Goal: Book appointment/travel/reservation

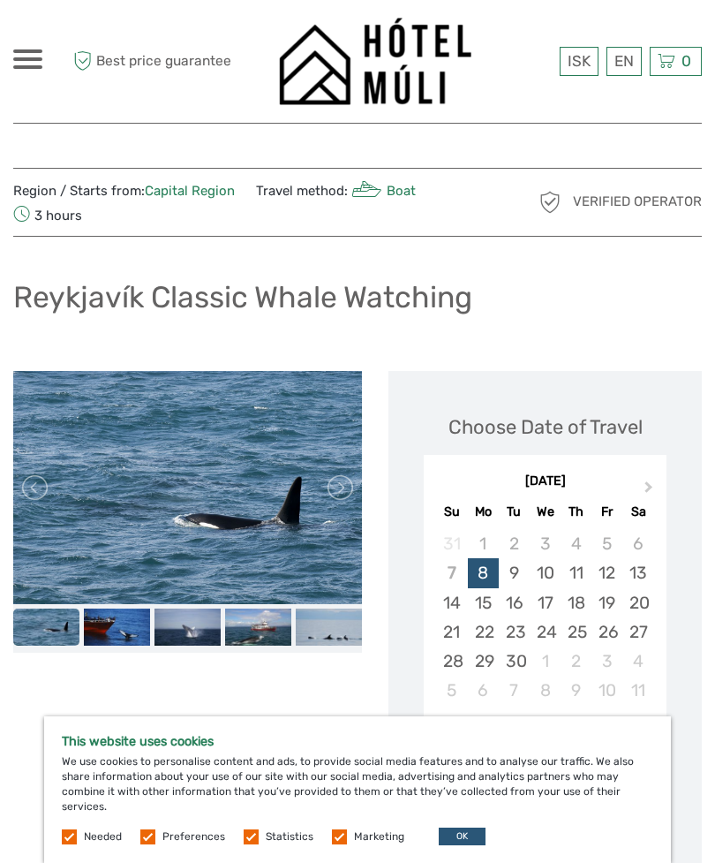
click at [649, 485] on span "Next Month" at bounding box center [649, 491] width 0 height 26
click at [651, 481] on button "Next Month" at bounding box center [651, 491] width 28 height 28
click at [652, 478] on button "Next Month" at bounding box center [651, 491] width 28 height 28
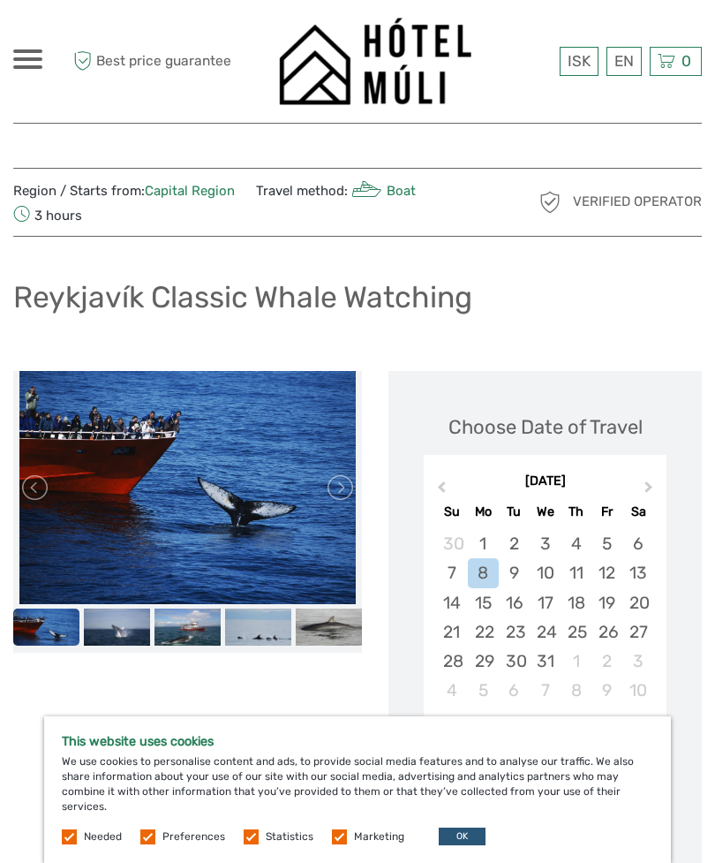
click at [658, 484] on button "Next Month" at bounding box center [651, 491] width 28 height 28
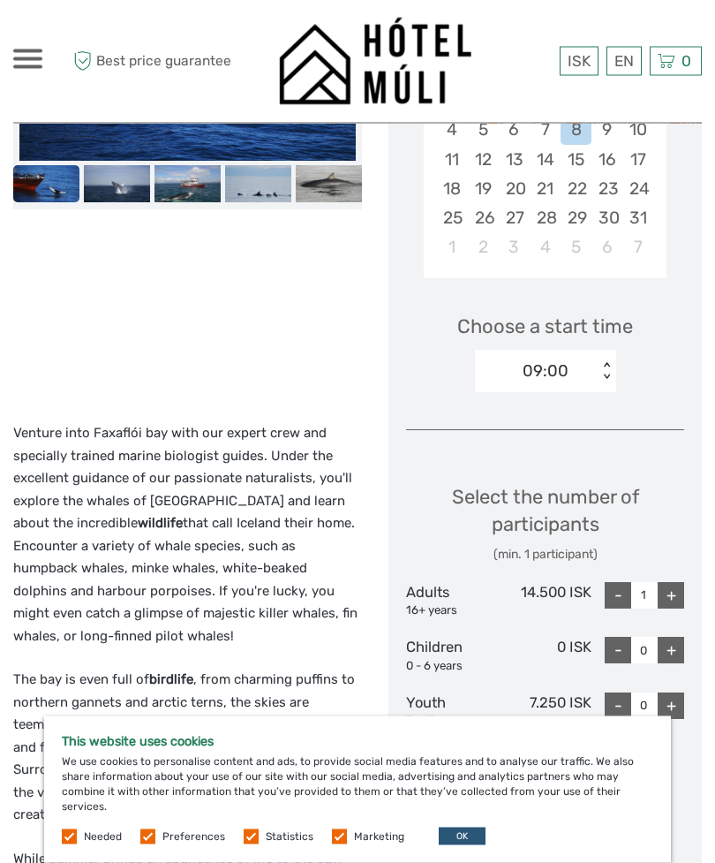
scroll to position [448, 0]
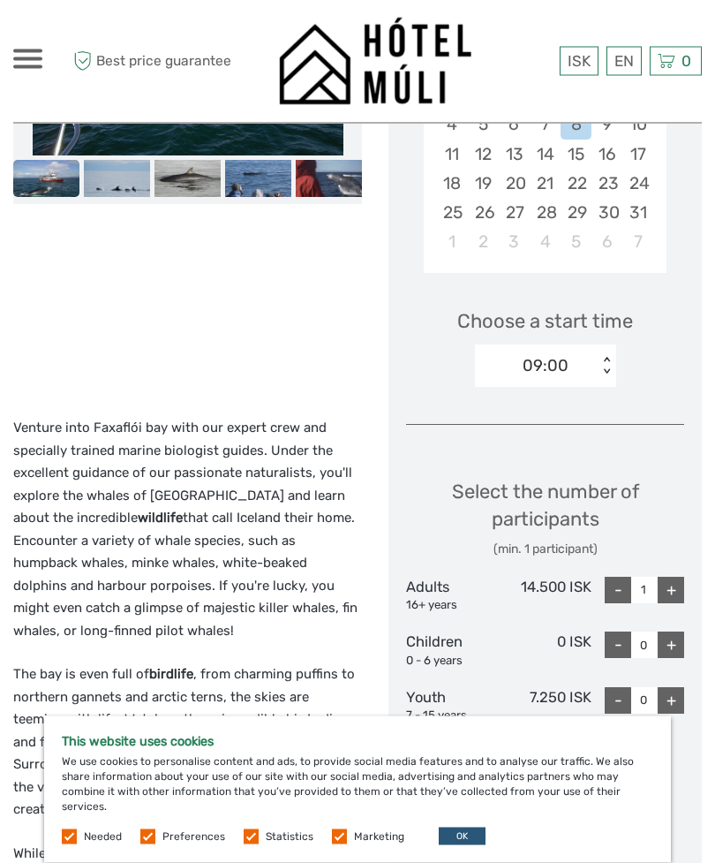
click at [682, 584] on div "+" at bounding box center [671, 590] width 26 height 26
type input "2"
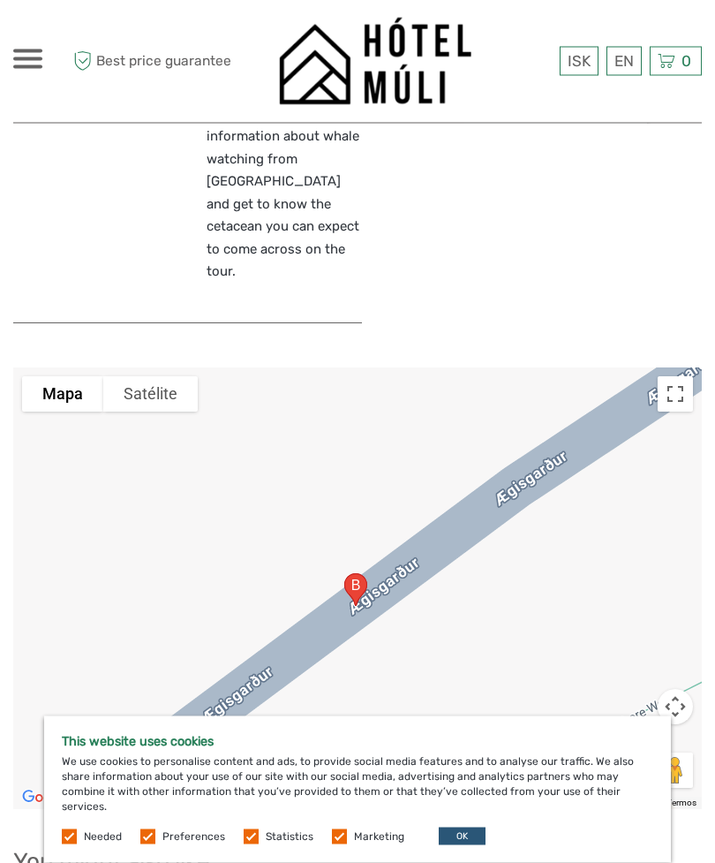
scroll to position [3512, 0]
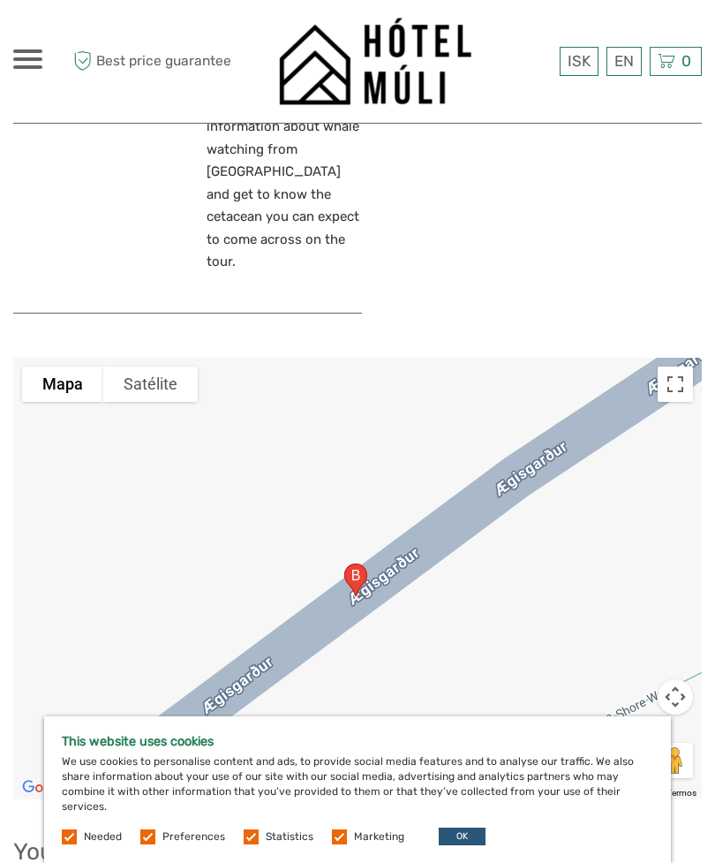
click at [450, 845] on button "OK" at bounding box center [462, 836] width 47 height 18
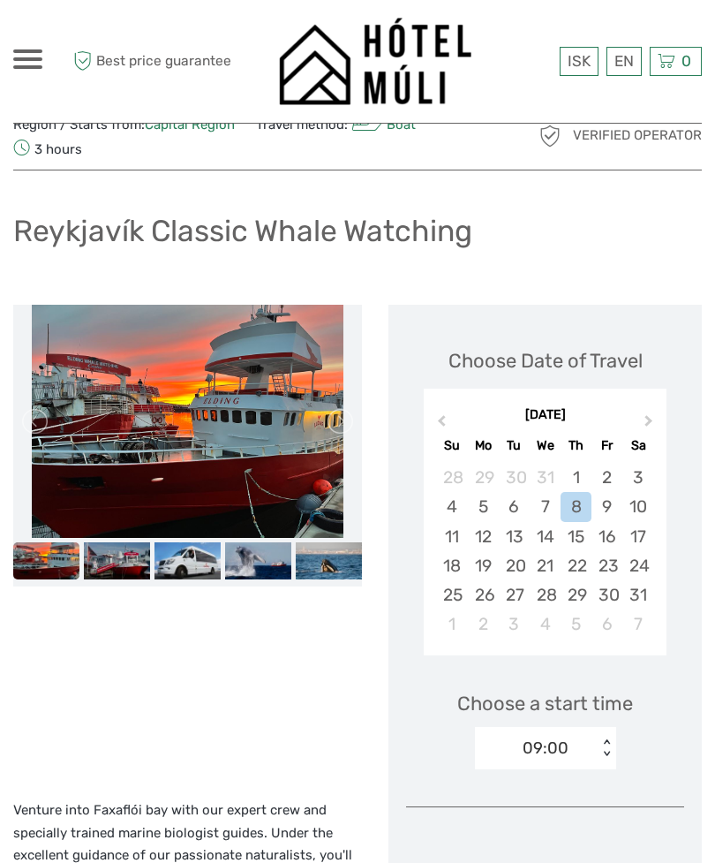
scroll to position [0, 0]
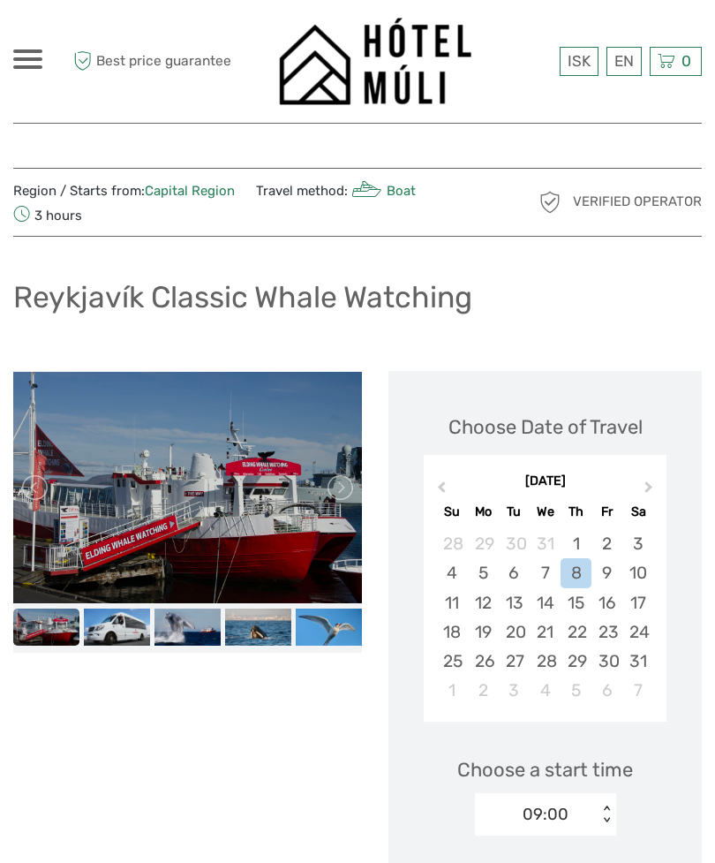
click at [607, 569] on div "9" at bounding box center [607, 572] width 31 height 29
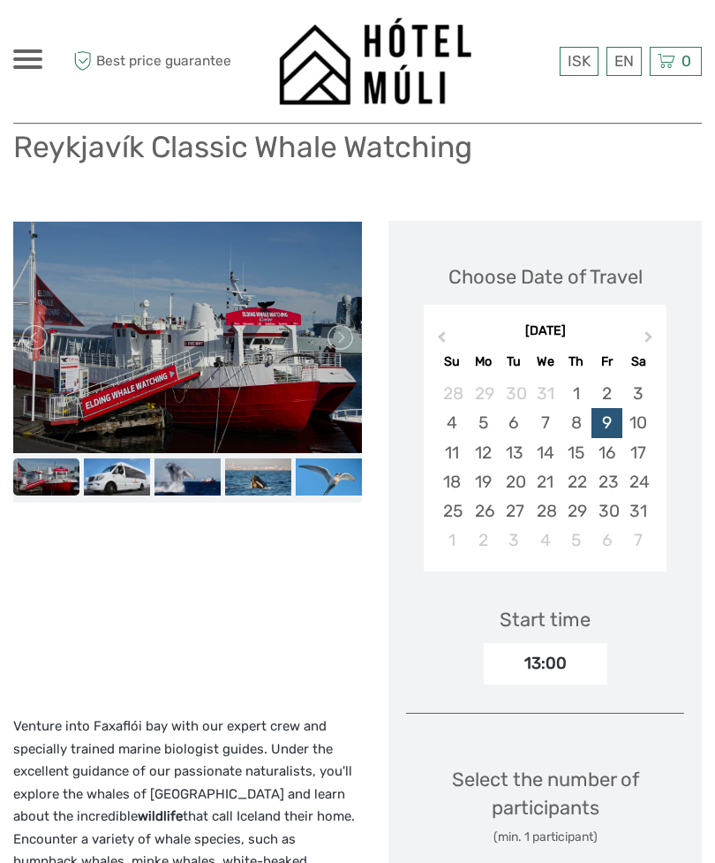
scroll to position [147, 0]
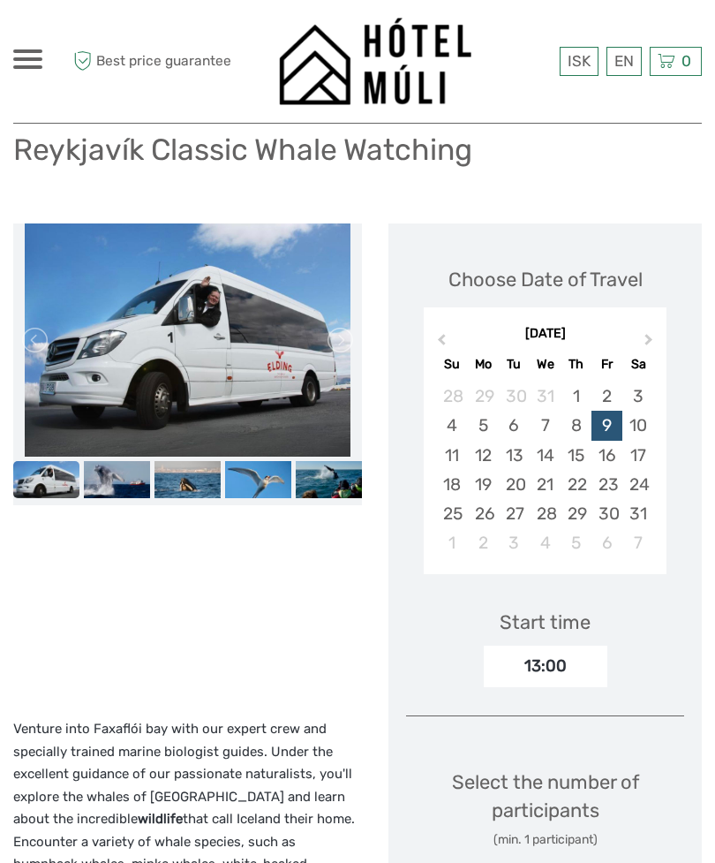
click at [644, 413] on div "10" at bounding box center [637, 425] width 31 height 29
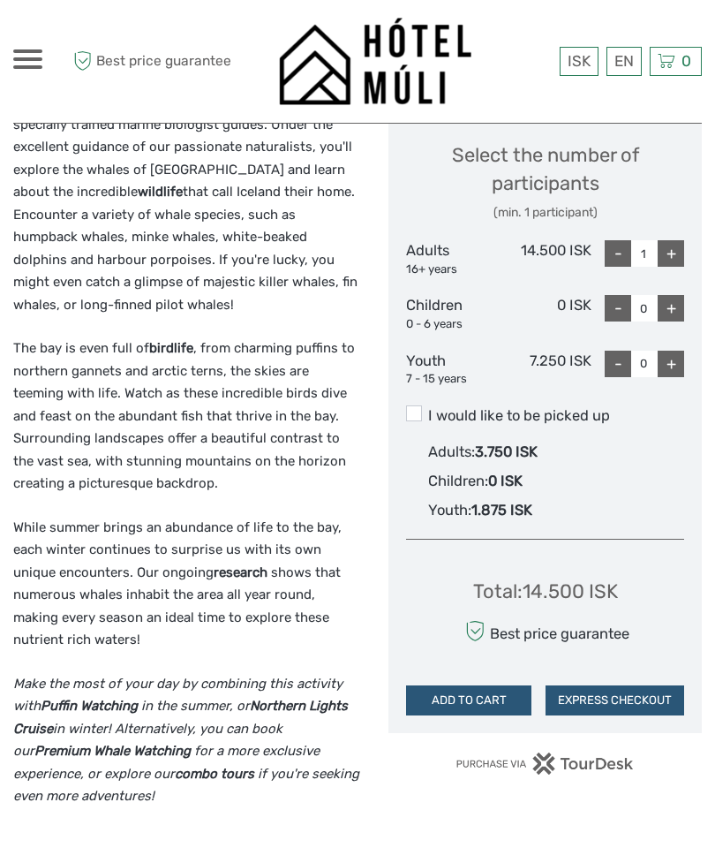
scroll to position [773, 0]
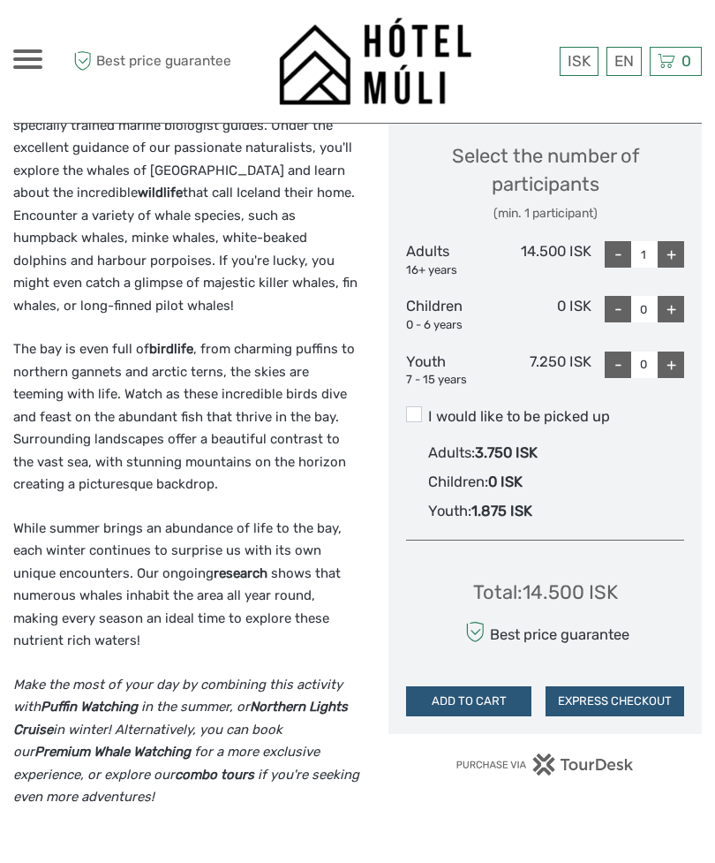
click at [673, 253] on div "+" at bounding box center [671, 254] width 26 height 26
type input "2"
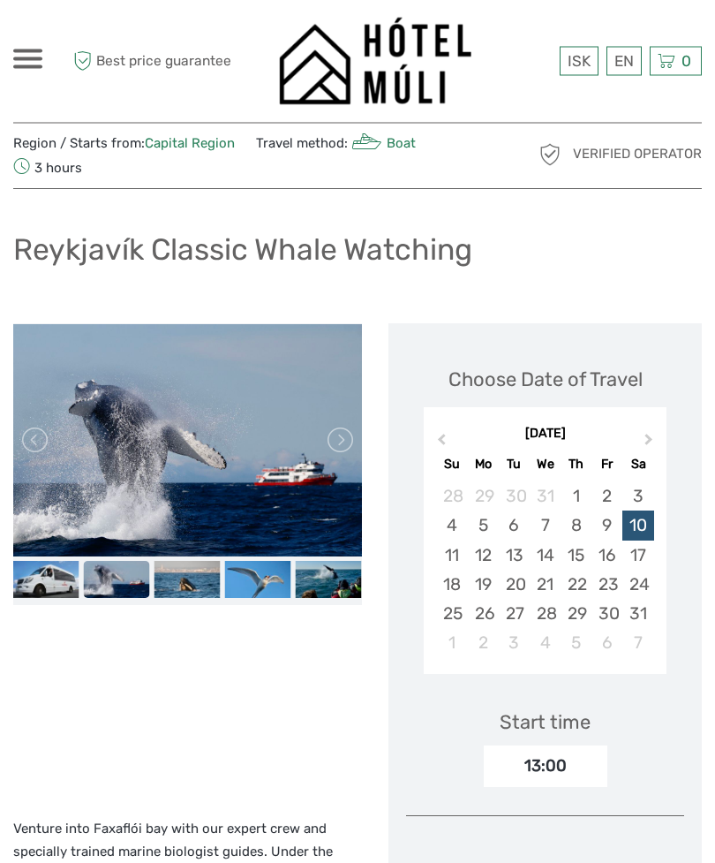
scroll to position [0, 0]
